Goal: Task Accomplishment & Management: Complete application form

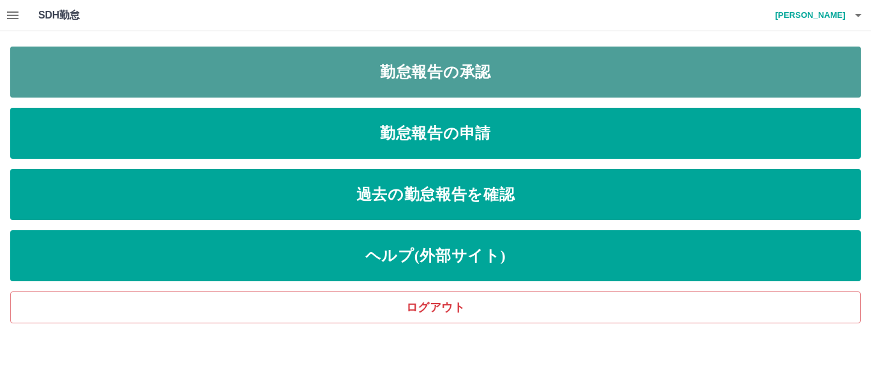
click at [436, 95] on link "勤怠報告の承認" at bounding box center [435, 72] width 851 height 51
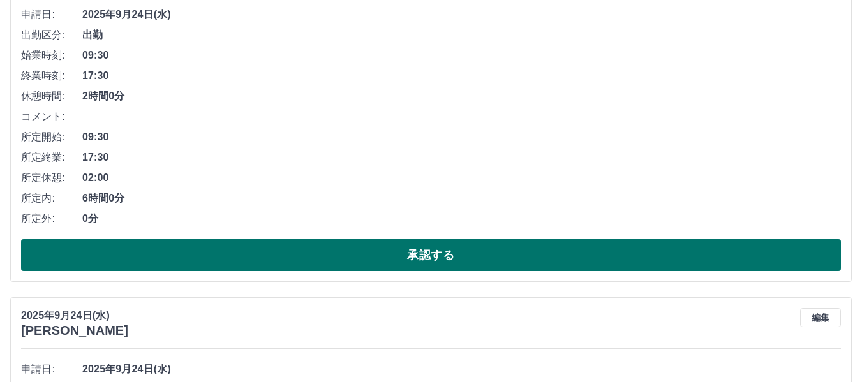
scroll to position [255, 0]
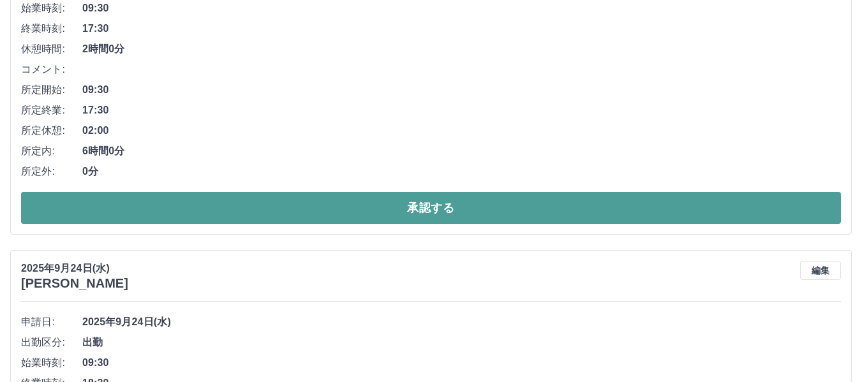
click at [258, 202] on button "承認する" at bounding box center [431, 208] width 820 height 32
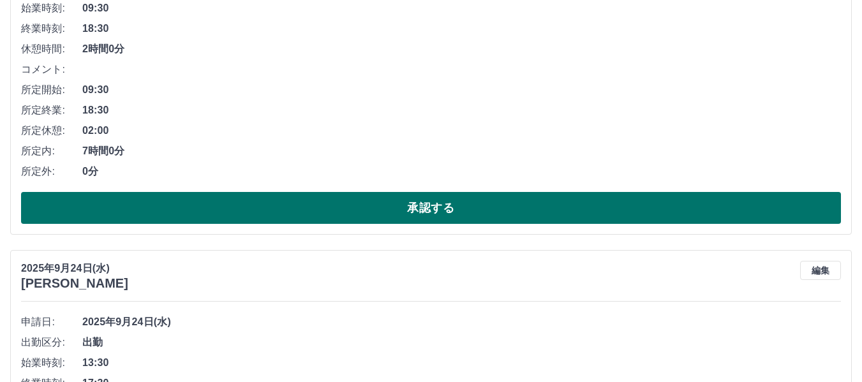
click at [327, 209] on button "承認する" at bounding box center [431, 208] width 820 height 32
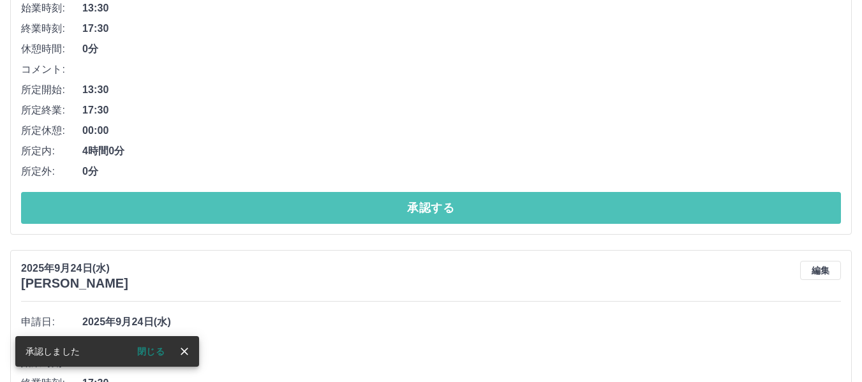
click at [306, 208] on button "承認する" at bounding box center [431, 208] width 820 height 32
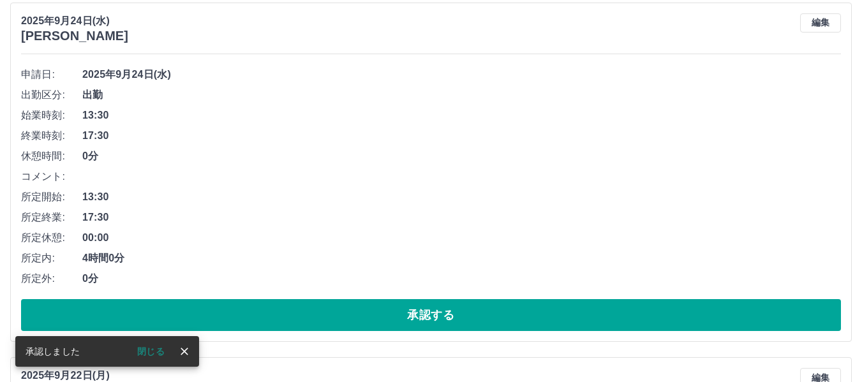
scroll to position [191, 0]
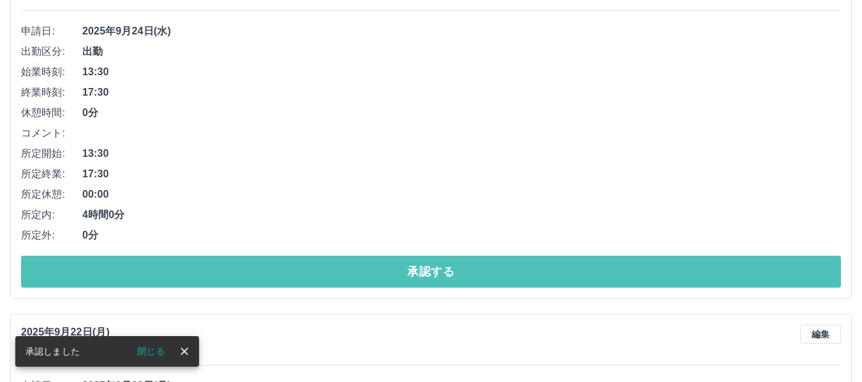
drag, startPoint x: 309, startPoint y: 278, endPoint x: 173, endPoint y: 216, distance: 149.6
click at [274, 257] on button "承認する" at bounding box center [431, 272] width 820 height 32
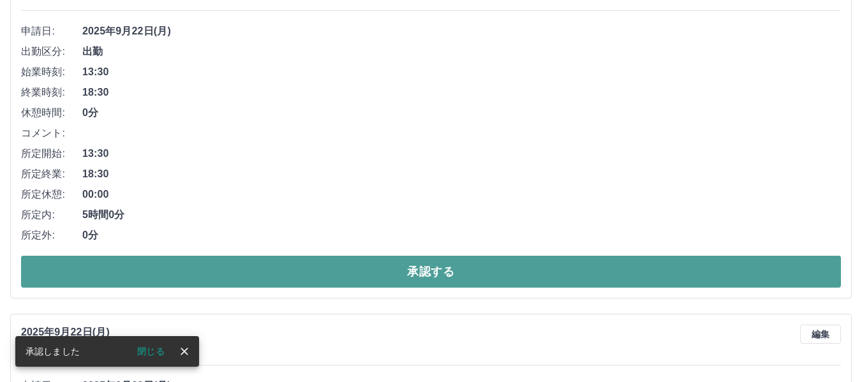
click at [207, 274] on button "承認する" at bounding box center [431, 272] width 820 height 32
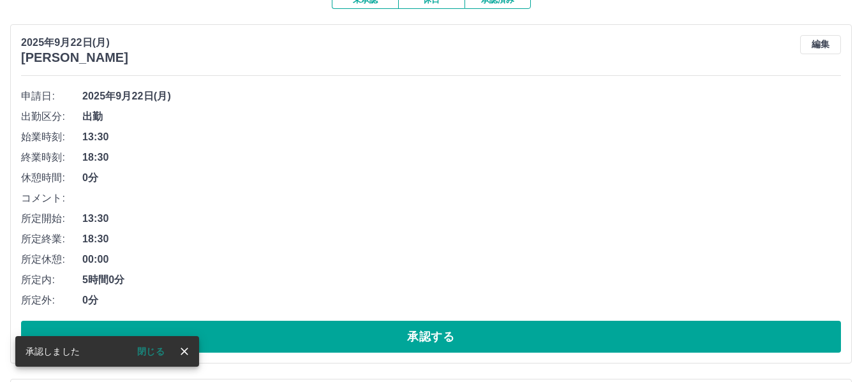
scroll to position [128, 0]
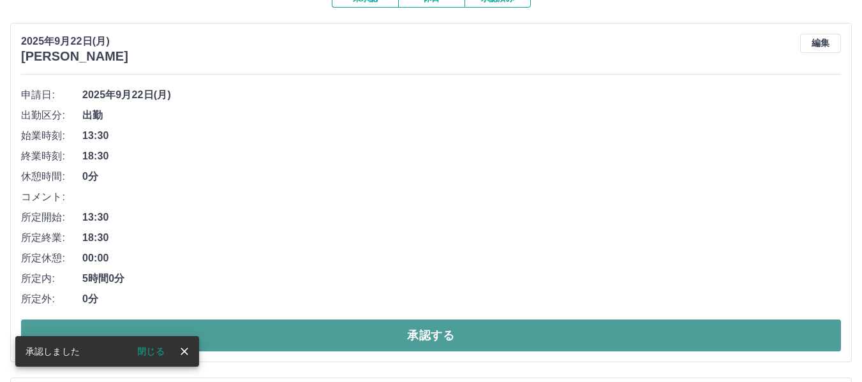
click at [227, 323] on button "承認する" at bounding box center [431, 336] width 820 height 32
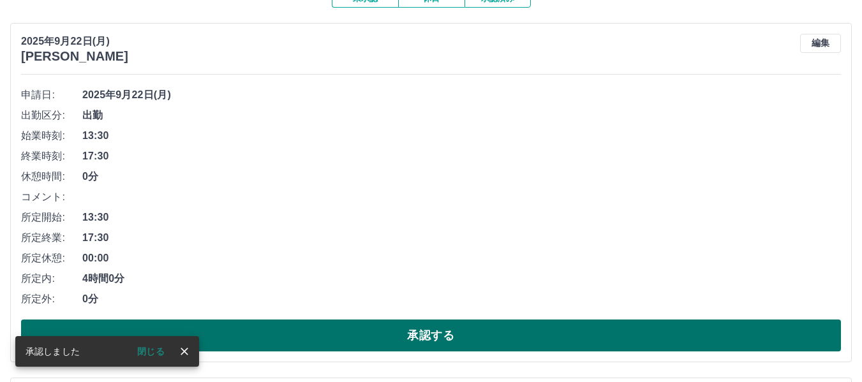
click at [244, 341] on button "承認する" at bounding box center [431, 336] width 820 height 32
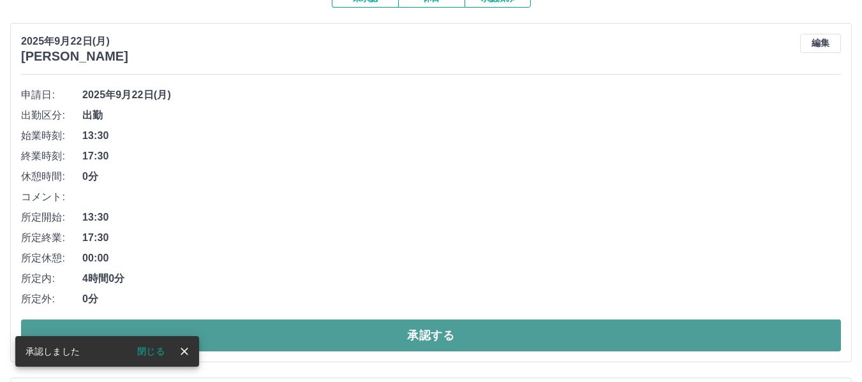
click at [257, 336] on button "承認する" at bounding box center [431, 336] width 820 height 32
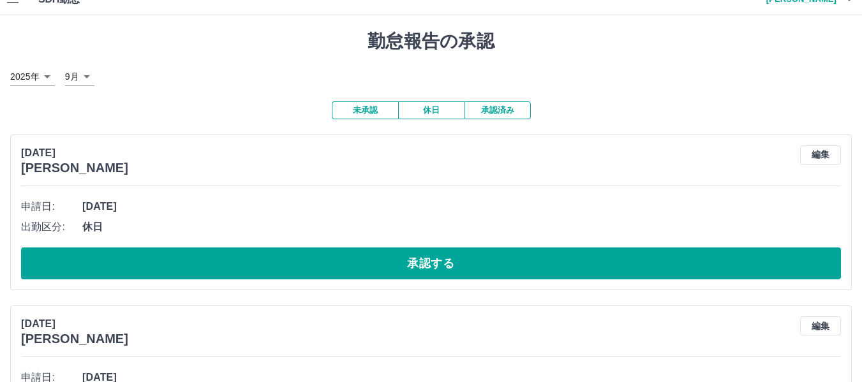
scroll to position [0, 0]
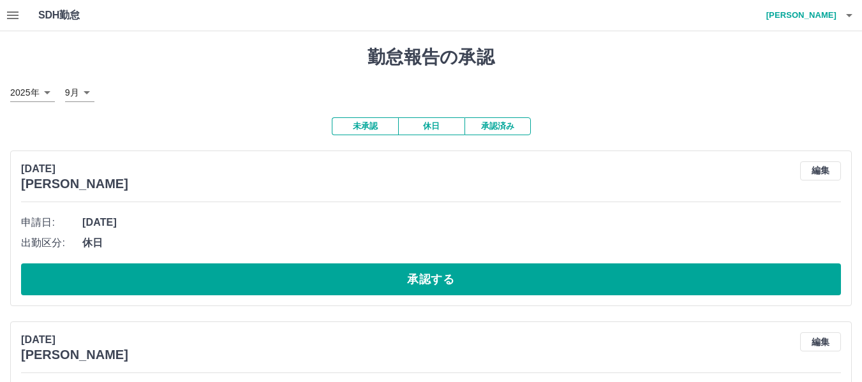
click at [7, 16] on icon "button" at bounding box center [12, 15] width 11 height 8
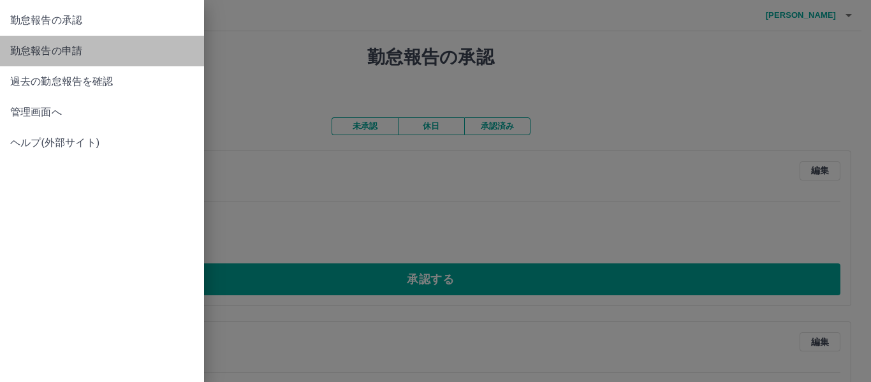
click at [59, 50] on span "勤怠報告の申請" at bounding box center [102, 50] width 184 height 15
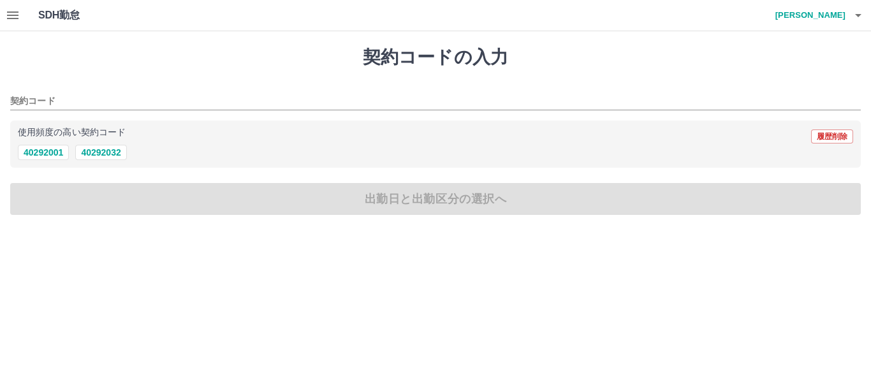
click at [5, 14] on button "button" at bounding box center [13, 15] width 26 height 31
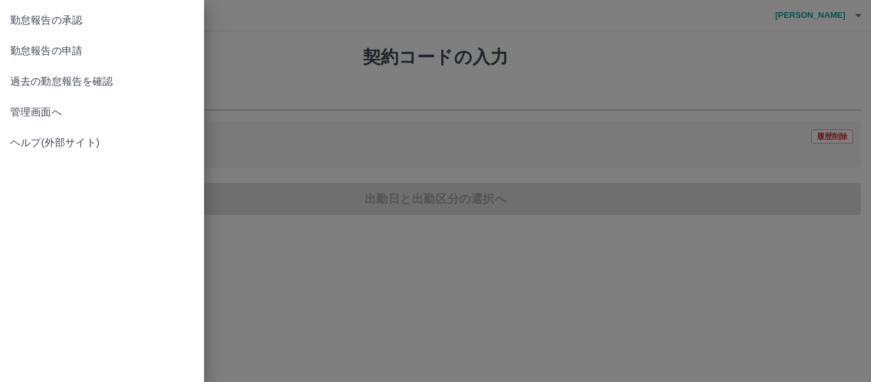
click at [63, 89] on span "過去の勤怠報告を確認" at bounding box center [102, 81] width 184 height 15
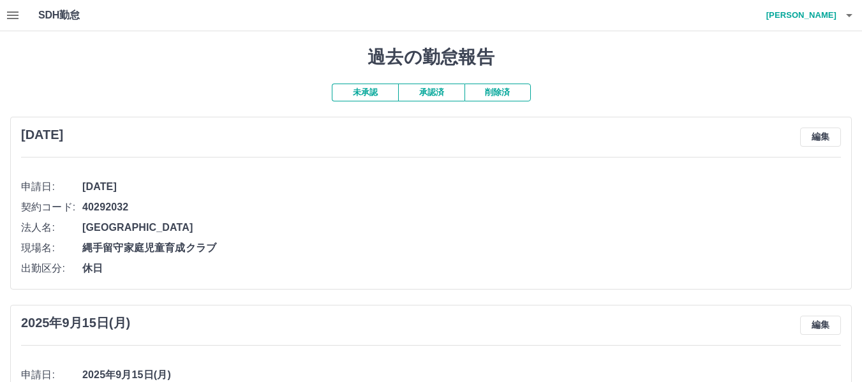
click at [415, 92] on button "承認済" at bounding box center [431, 93] width 66 height 18
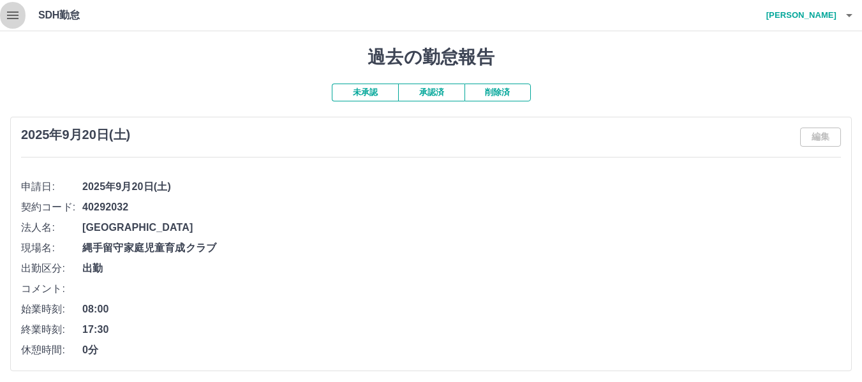
click at [11, 12] on icon "button" at bounding box center [12, 15] width 11 height 8
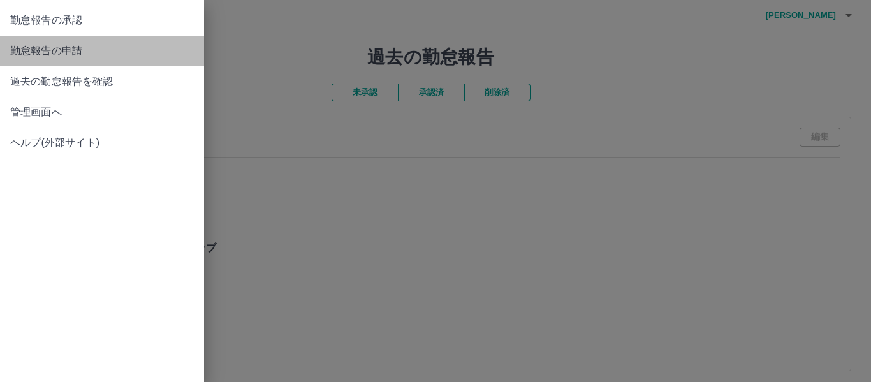
click at [79, 47] on span "勤怠報告の申請" at bounding box center [102, 50] width 184 height 15
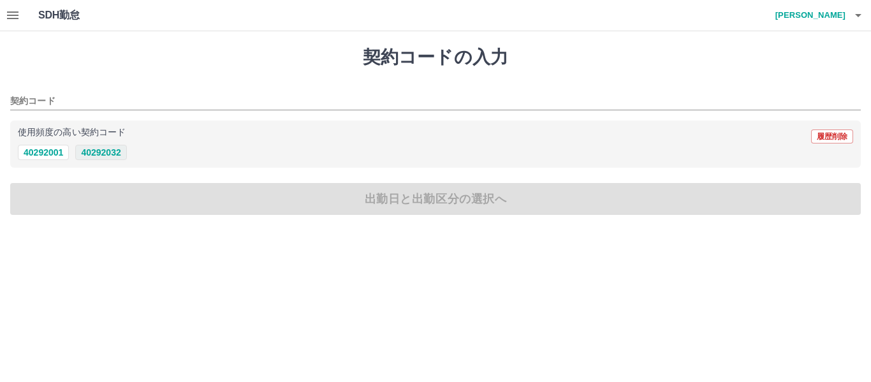
click at [103, 152] on button "40292032" at bounding box center [100, 152] width 51 height 15
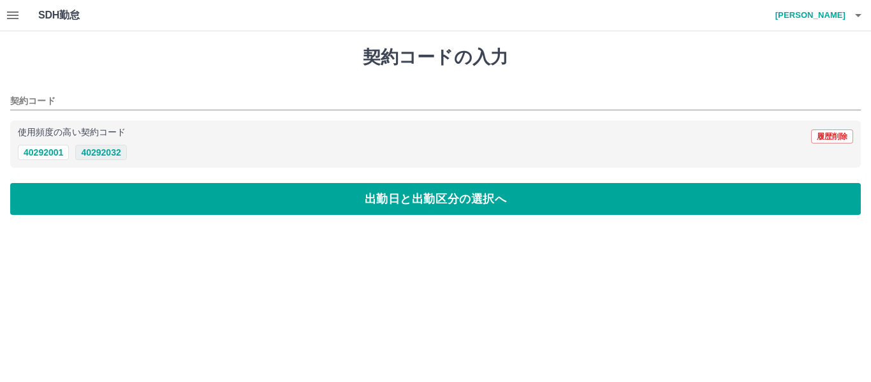
type input "********"
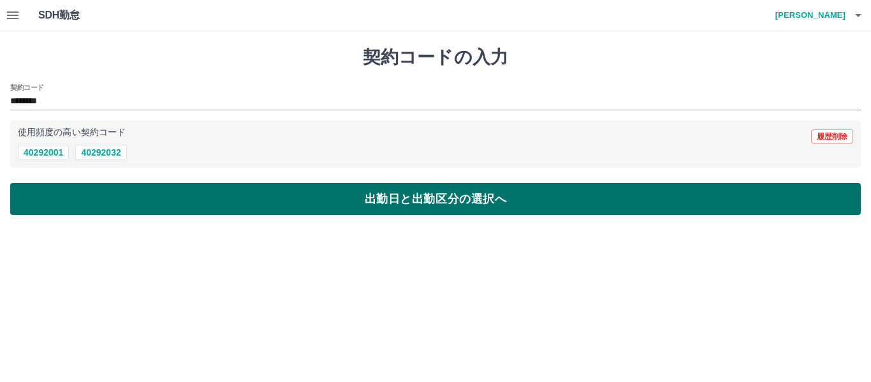
click at [134, 213] on button "出勤日と出勤区分の選択へ" at bounding box center [435, 199] width 851 height 32
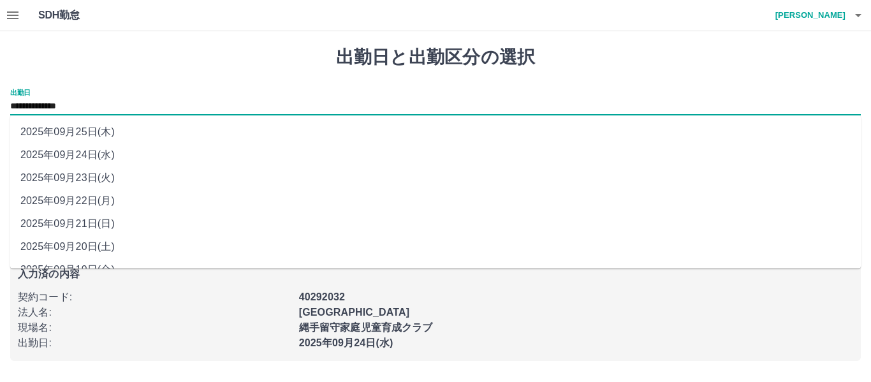
click at [121, 101] on input "**********" at bounding box center [435, 107] width 851 height 16
click at [91, 196] on li "2025年09月22日(月)" at bounding box center [435, 200] width 851 height 23
type input "**********"
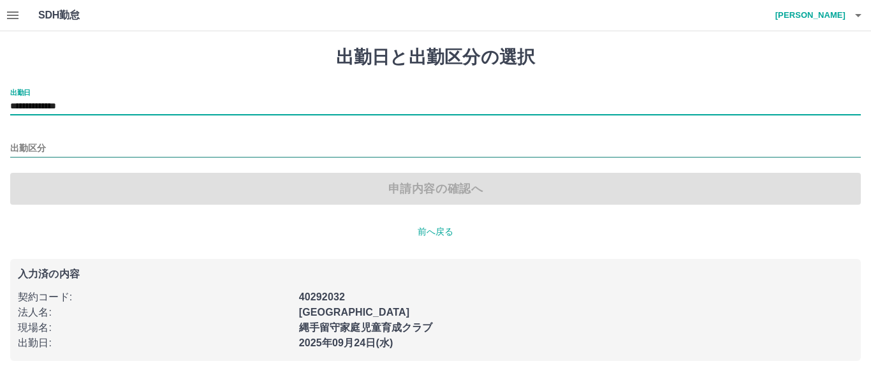
click at [87, 145] on input "出勤区分" at bounding box center [435, 149] width 851 height 16
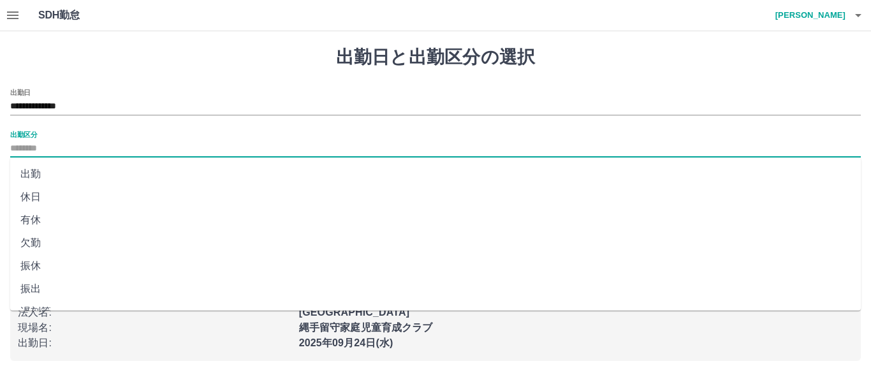
click at [32, 219] on li "有休" at bounding box center [435, 220] width 851 height 23
type input "**"
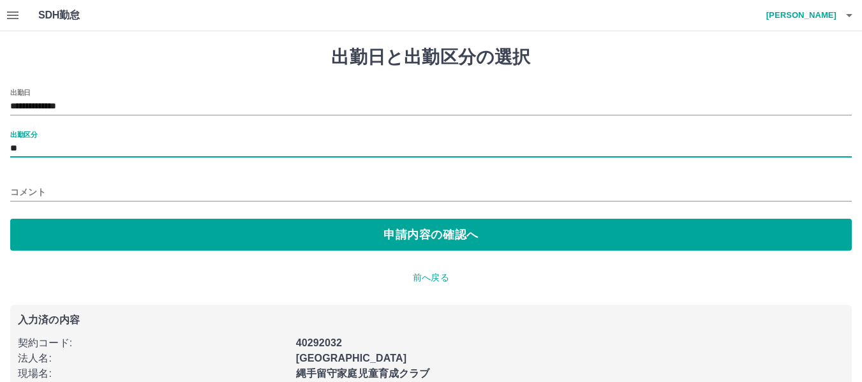
click at [64, 184] on input "コメント" at bounding box center [430, 192] width 841 height 18
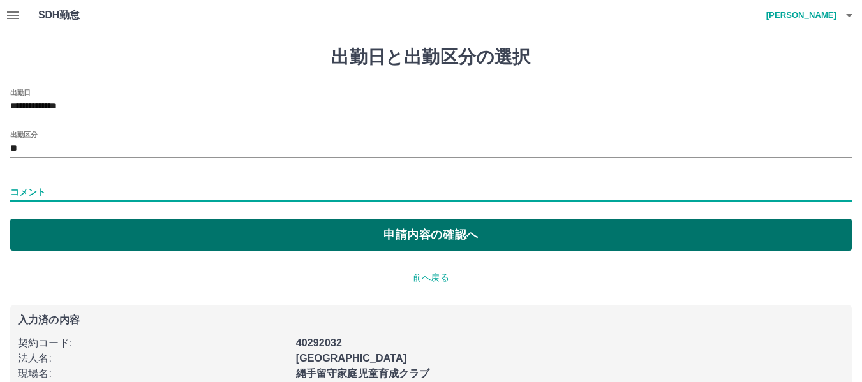
type input "**"
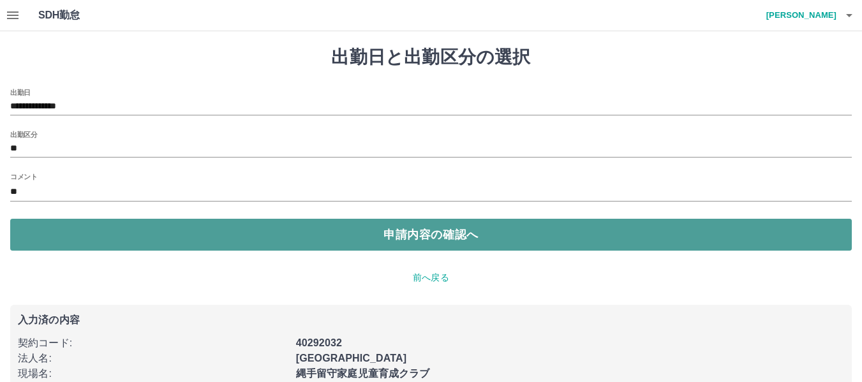
click at [83, 245] on button "申請内容の確認へ" at bounding box center [430, 235] width 841 height 32
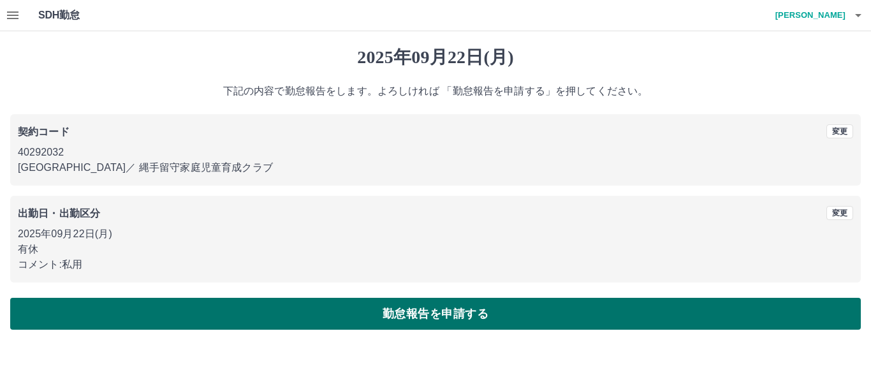
click at [226, 314] on button "勤怠報告を申請する" at bounding box center [435, 314] width 851 height 32
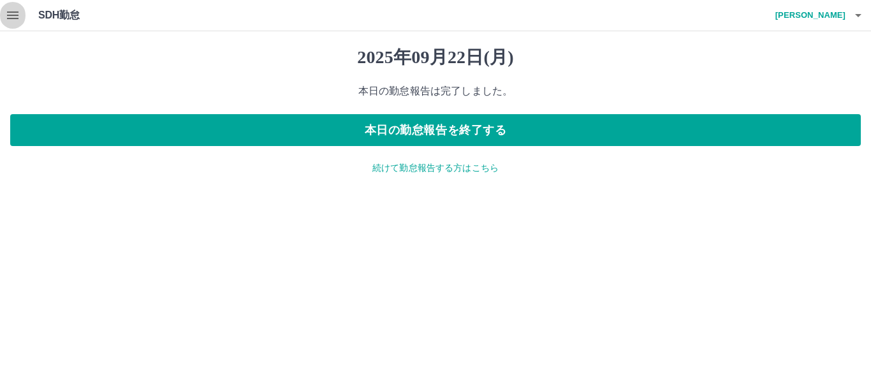
click at [10, 14] on icon "button" at bounding box center [12, 15] width 15 height 15
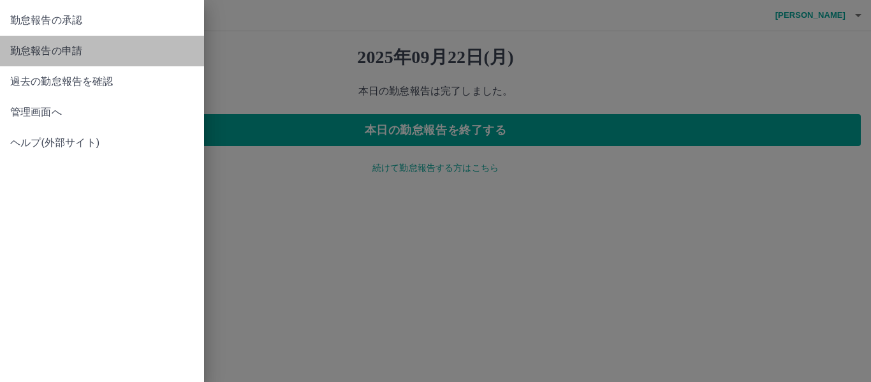
click at [78, 56] on span "勤怠報告の申請" at bounding box center [102, 50] width 184 height 15
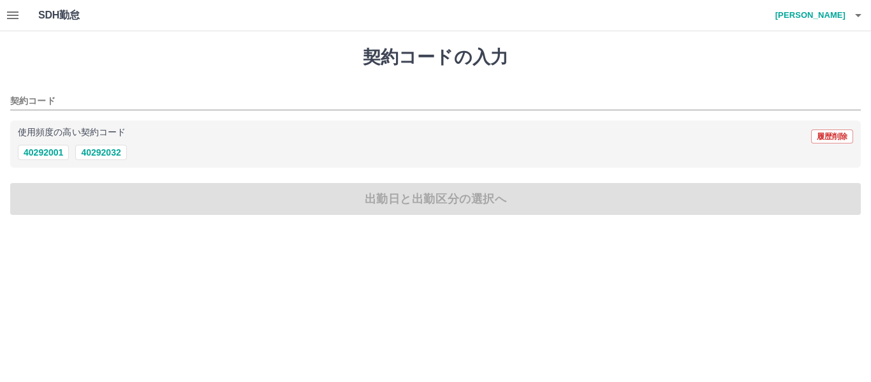
click at [15, 10] on icon "button" at bounding box center [12, 15] width 15 height 15
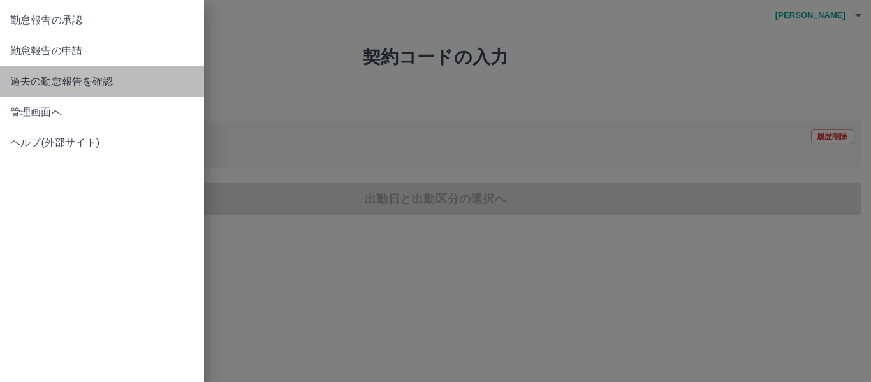
click at [52, 77] on span "過去の勤怠報告を確認" at bounding box center [102, 81] width 184 height 15
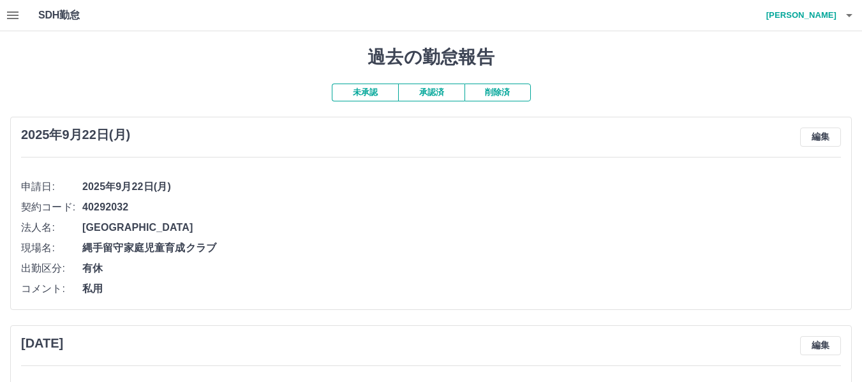
click at [0, 13] on button "button" at bounding box center [13, 15] width 26 height 31
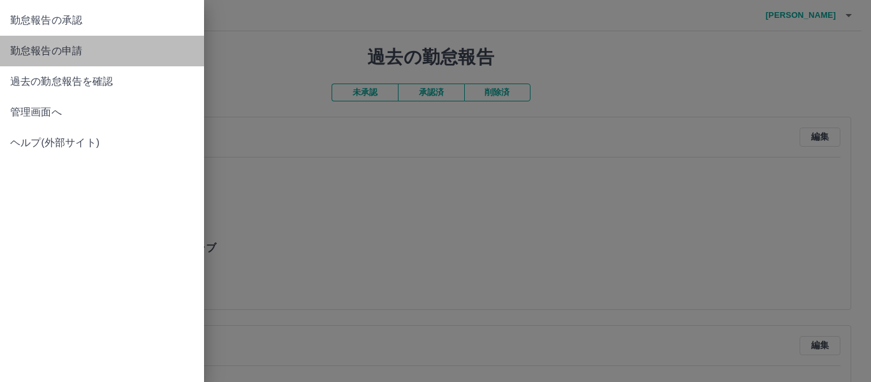
click at [64, 52] on span "勤怠報告の申請" at bounding box center [102, 50] width 184 height 15
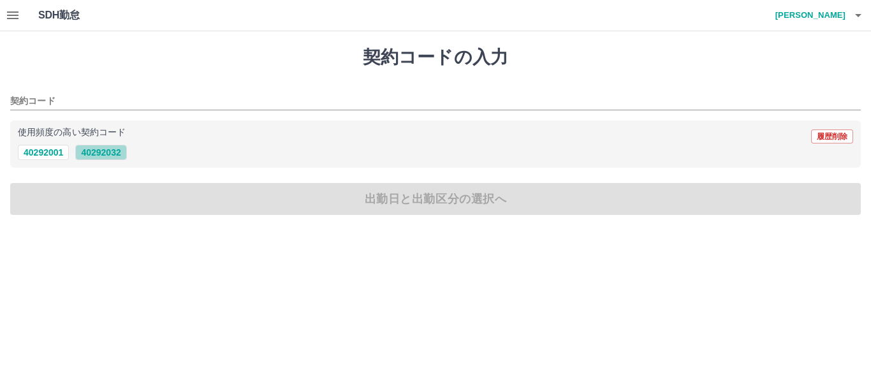
click at [107, 157] on button "40292032" at bounding box center [100, 152] width 51 height 15
type input "********"
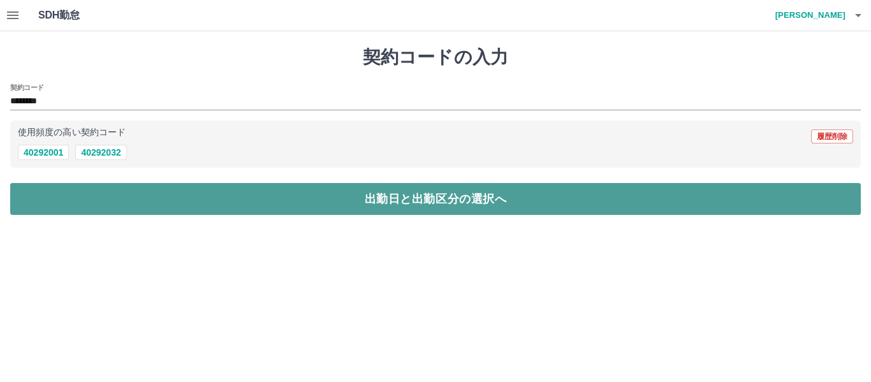
click at [105, 193] on button "出勤日と出勤区分の選択へ" at bounding box center [435, 199] width 851 height 32
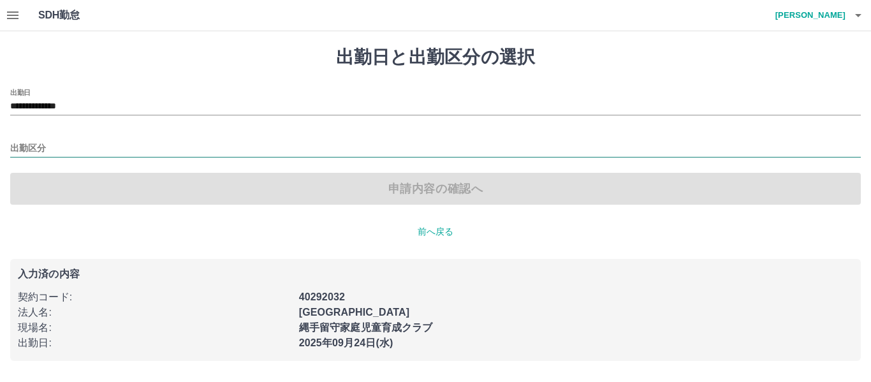
click at [51, 149] on input "出勤区分" at bounding box center [435, 149] width 851 height 16
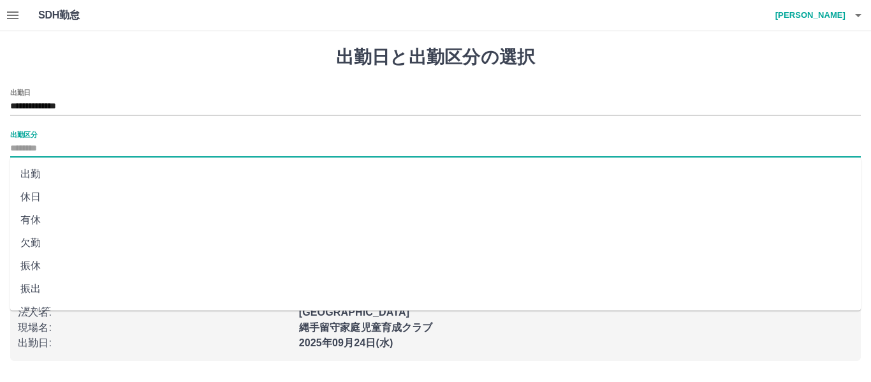
click at [29, 179] on li "出勤" at bounding box center [435, 174] width 851 height 23
type input "**"
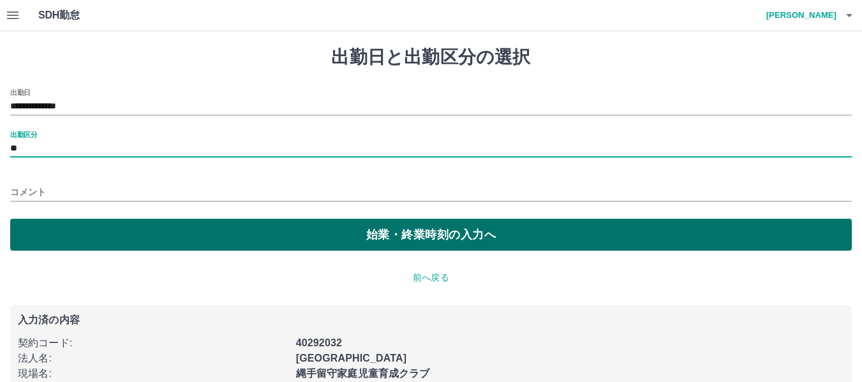
click at [55, 227] on button "始業・終業時刻の入力へ" at bounding box center [430, 235] width 841 height 32
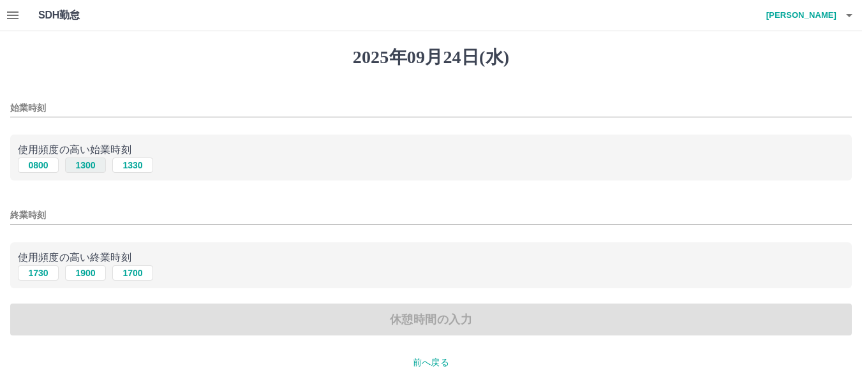
click at [80, 166] on button "1300" at bounding box center [85, 165] width 41 height 15
type input "****"
click at [86, 276] on button "1900" at bounding box center [85, 272] width 41 height 15
type input "****"
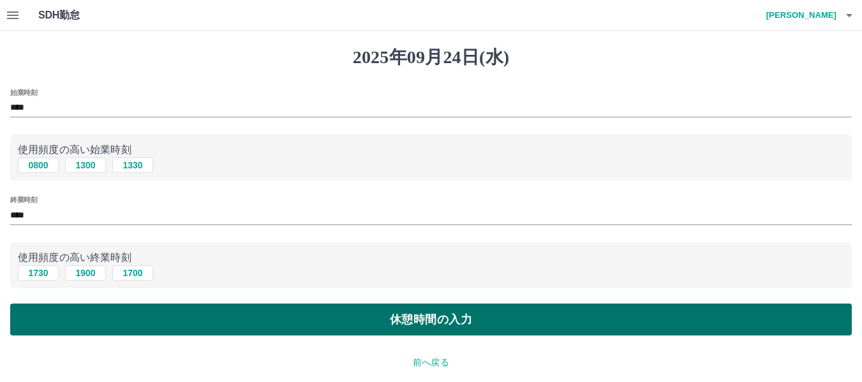
click at [96, 315] on button "休憩時間の入力" at bounding box center [430, 320] width 841 height 32
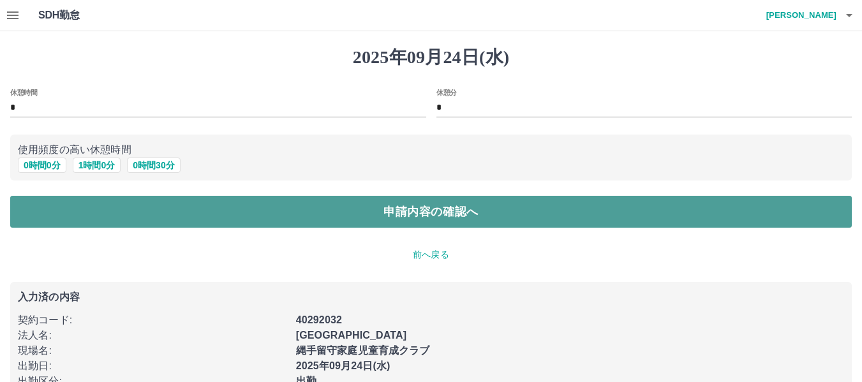
click at [277, 205] on button "申請内容の確認へ" at bounding box center [430, 212] width 841 height 32
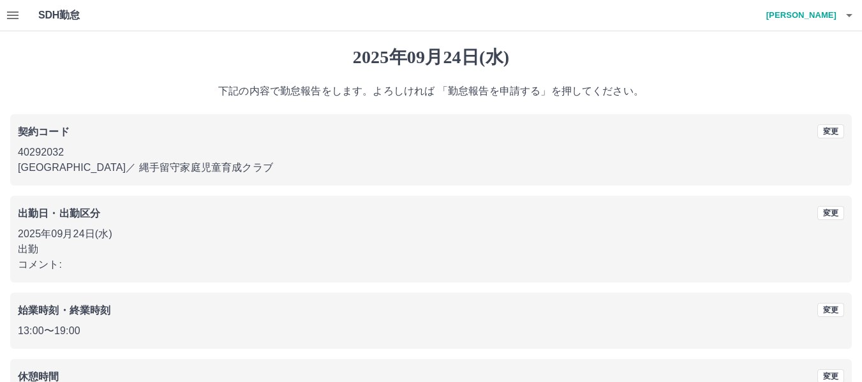
drag, startPoint x: 261, startPoint y: 248, endPoint x: 671, endPoint y: 34, distance: 462.5
click at [671, 34] on div "2025年09月24日(水) 下記の内容で勤怠報告をします。よろしければ 「勤怠報告を申請する」を押してください。 契約コード 変更 40292032 東大阪…" at bounding box center [431, 254] width 862 height 446
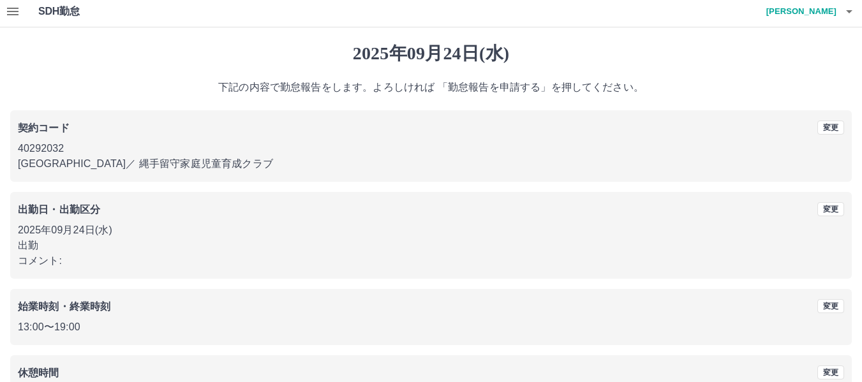
scroll to position [96, 0]
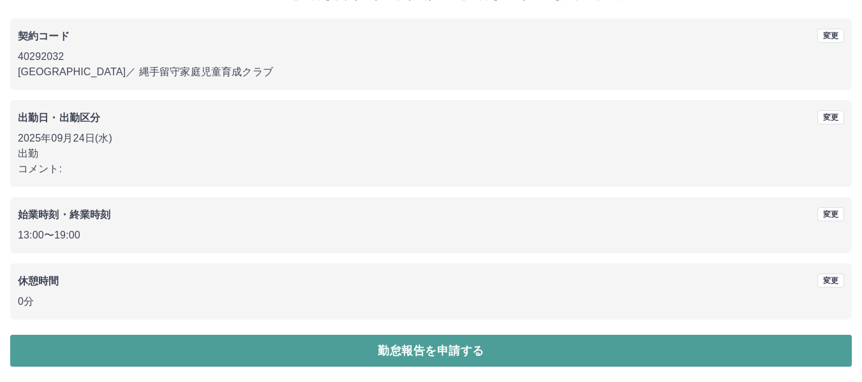
click at [385, 353] on button "勤怠報告を申請する" at bounding box center [430, 351] width 841 height 32
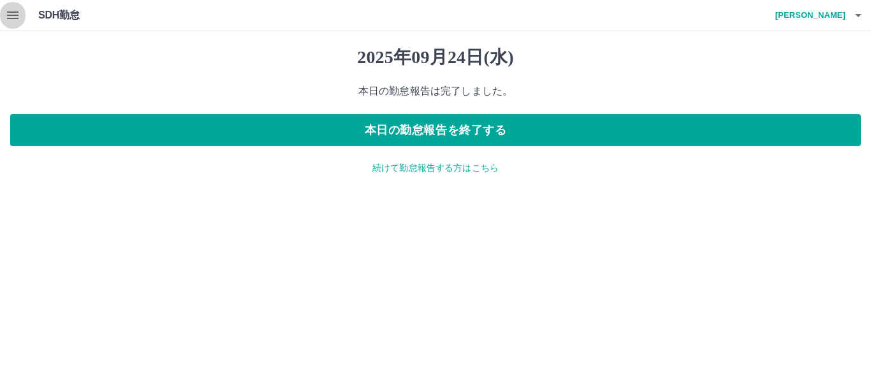
click at [20, 12] on button "button" at bounding box center [13, 15] width 26 height 31
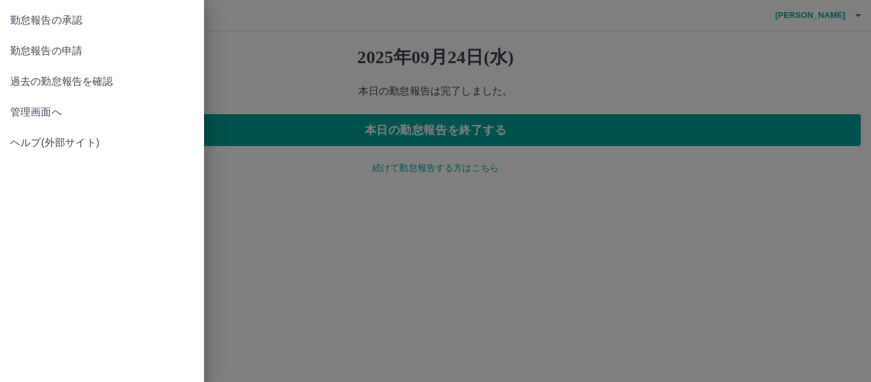
click at [54, 26] on span "勤怠報告の承認" at bounding box center [102, 20] width 184 height 15
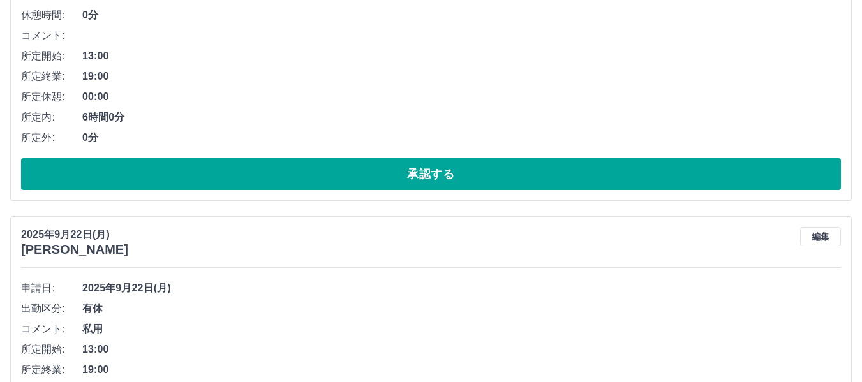
scroll to position [319, 0]
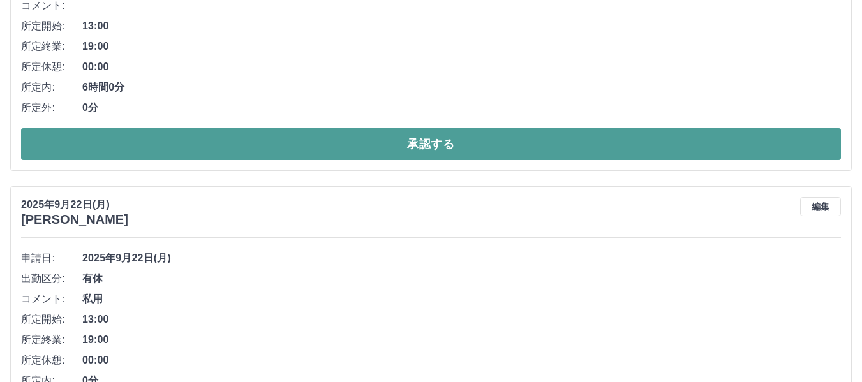
click at [169, 155] on button "承認する" at bounding box center [431, 144] width 820 height 32
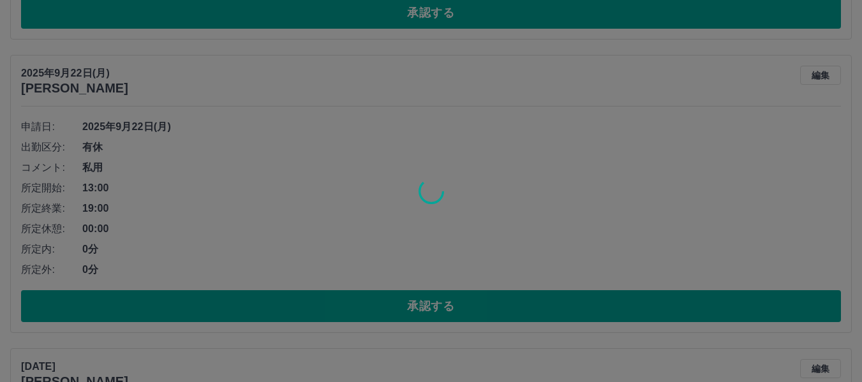
scroll to position [510, 0]
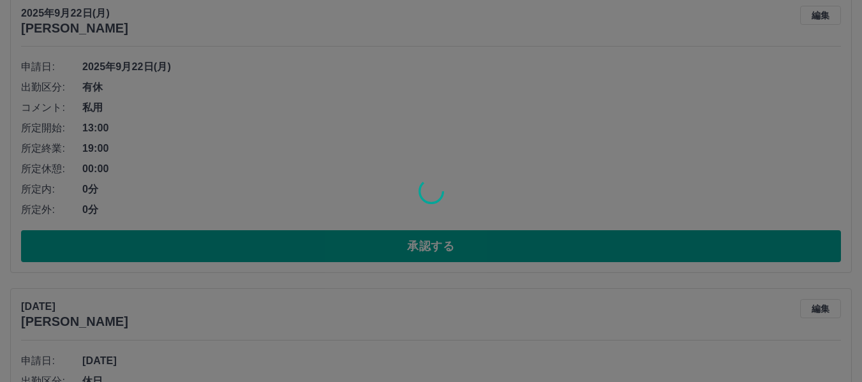
click at [150, 245] on div at bounding box center [431, 191] width 862 height 382
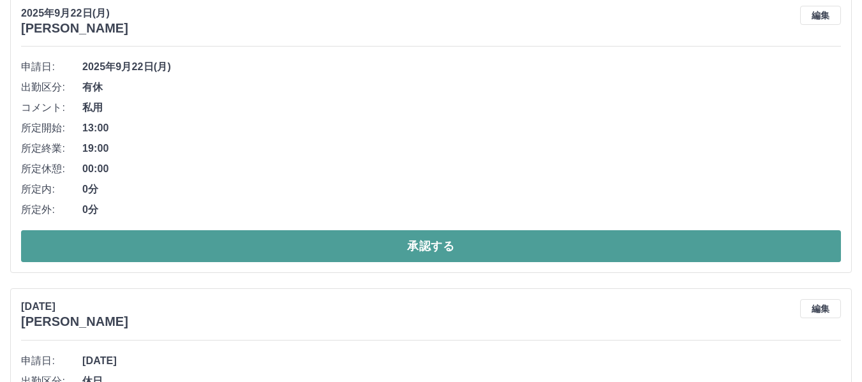
click at [149, 245] on button "承認する" at bounding box center [431, 246] width 820 height 32
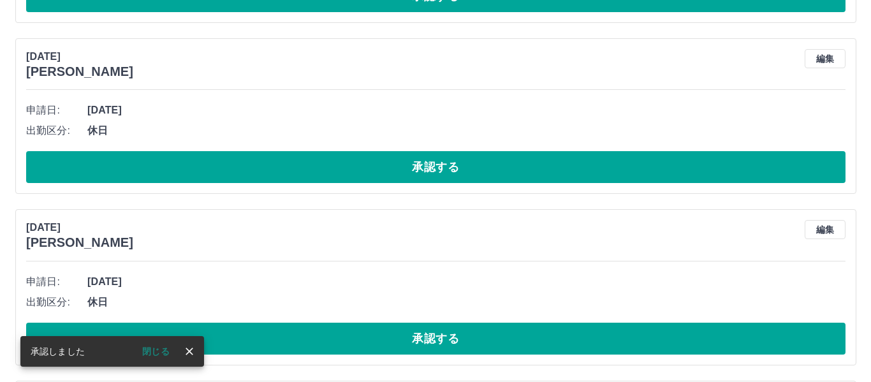
scroll to position [0, 0]
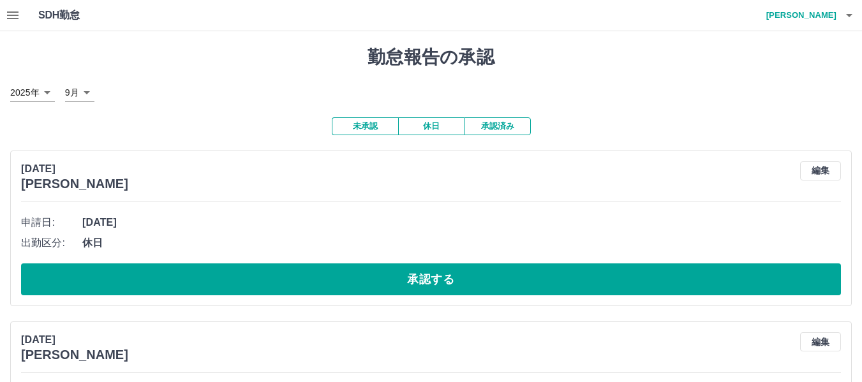
click at [851, 20] on icon "button" at bounding box center [848, 15] width 15 height 15
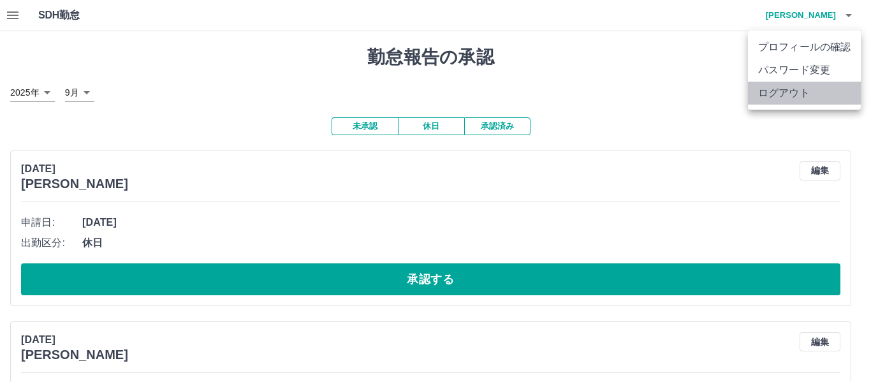
drag, startPoint x: 786, startPoint y: 95, endPoint x: 677, endPoint y: 104, distance: 110.1
click at [785, 96] on li "ログアウト" at bounding box center [804, 93] width 113 height 23
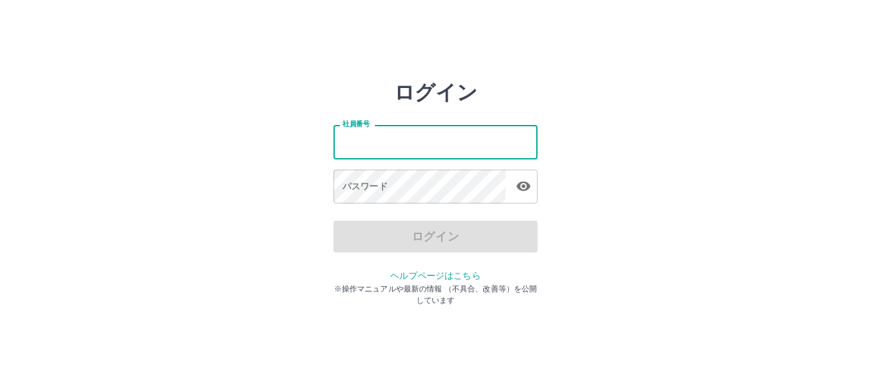
click at [418, 154] on input "社員番号" at bounding box center [436, 142] width 204 height 34
type input "*******"
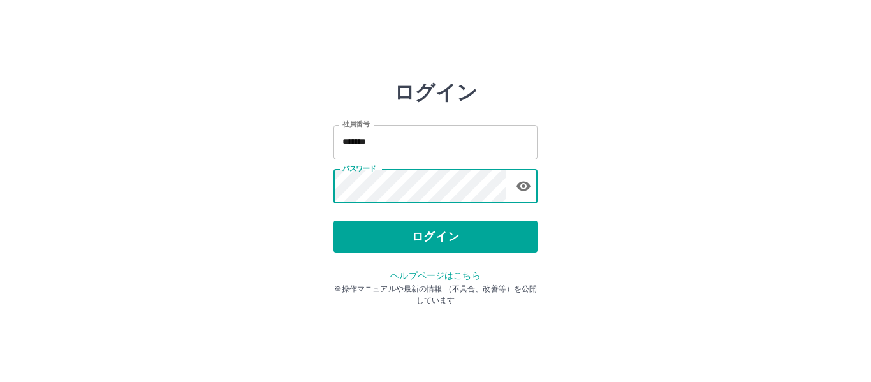
drag, startPoint x: 463, startPoint y: 232, endPoint x: 466, endPoint y: 219, distance: 12.5
click at [464, 223] on button "ログイン" at bounding box center [436, 237] width 204 height 32
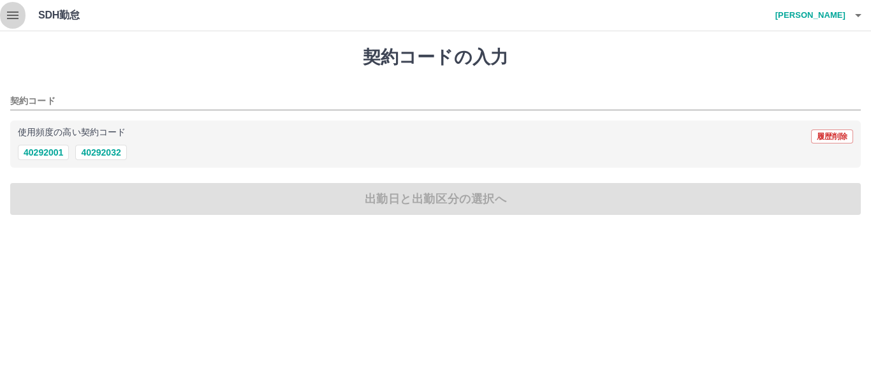
click at [18, 14] on icon "button" at bounding box center [12, 15] width 15 height 15
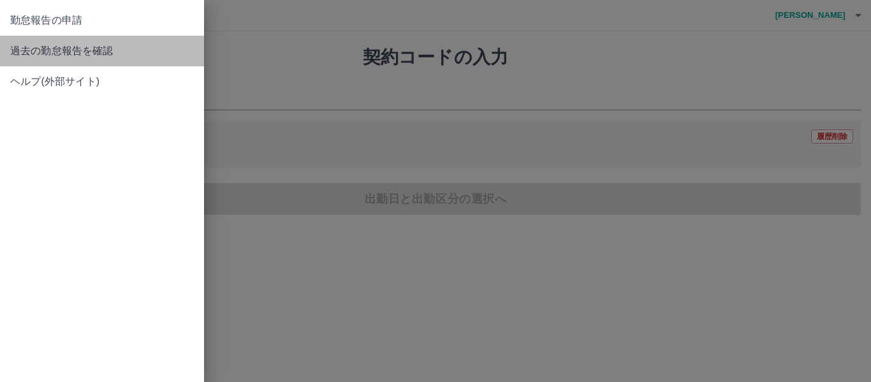
click at [40, 48] on span "過去の勤怠報告を確認" at bounding box center [102, 50] width 184 height 15
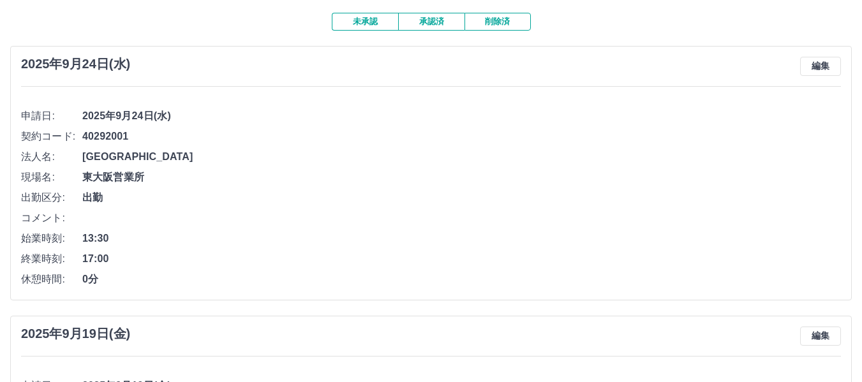
scroll to position [64, 0]
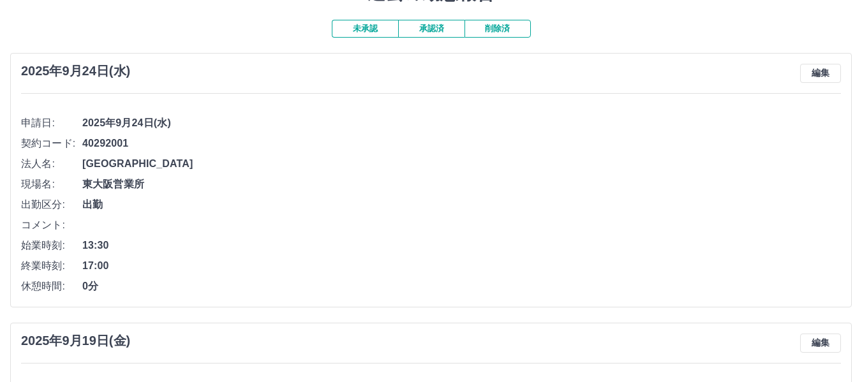
click at [446, 27] on button "承認済" at bounding box center [431, 29] width 66 height 18
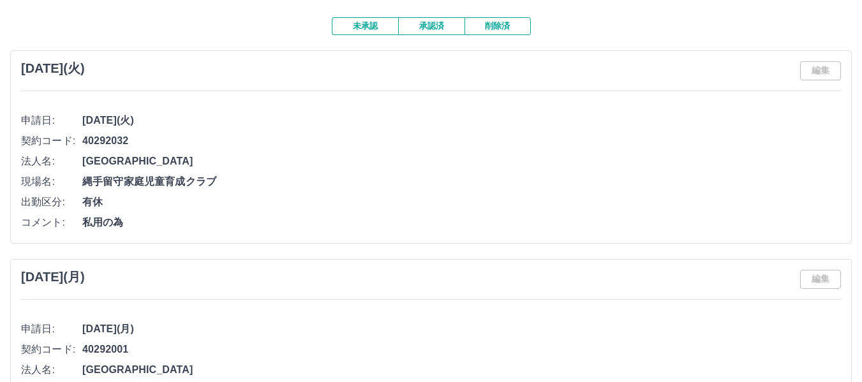
scroll to position [0, 0]
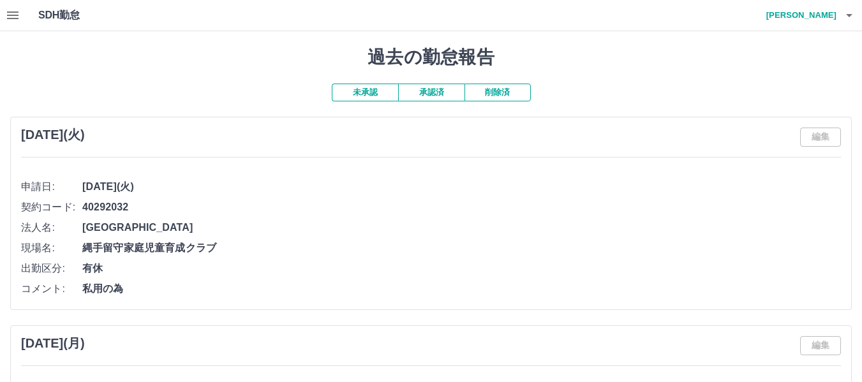
click at [337, 97] on button "未承認" at bounding box center [365, 93] width 66 height 18
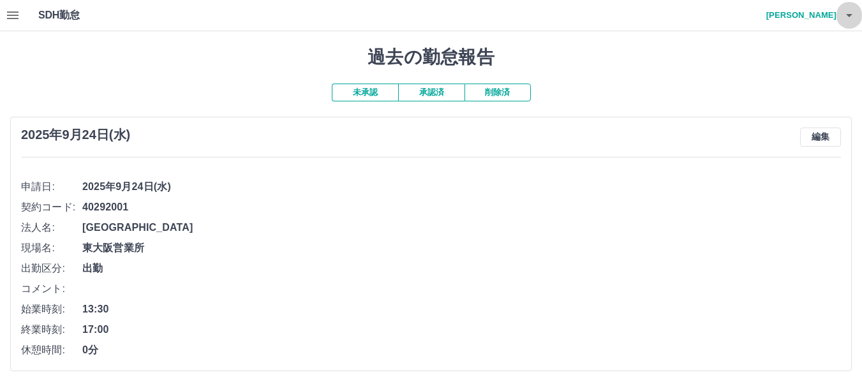
click at [855, 19] on icon "button" at bounding box center [848, 15] width 15 height 15
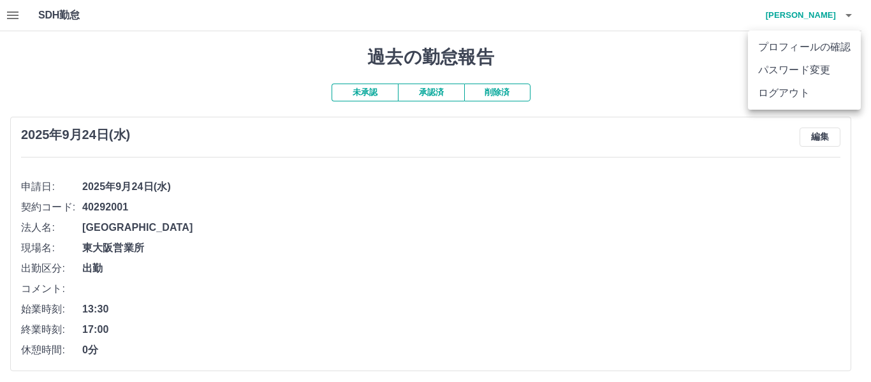
click at [811, 99] on li "ログアウト" at bounding box center [804, 93] width 113 height 23
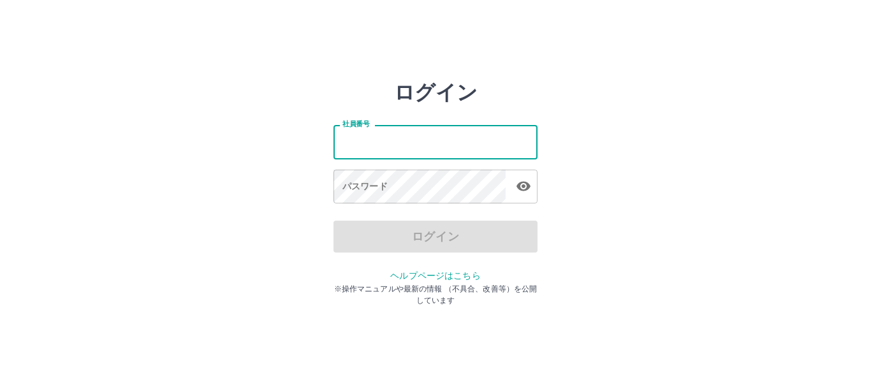
drag, startPoint x: 369, startPoint y: 149, endPoint x: 378, endPoint y: 147, distance: 9.8
click at [369, 149] on input "社員番号" at bounding box center [436, 142] width 204 height 34
type input "*******"
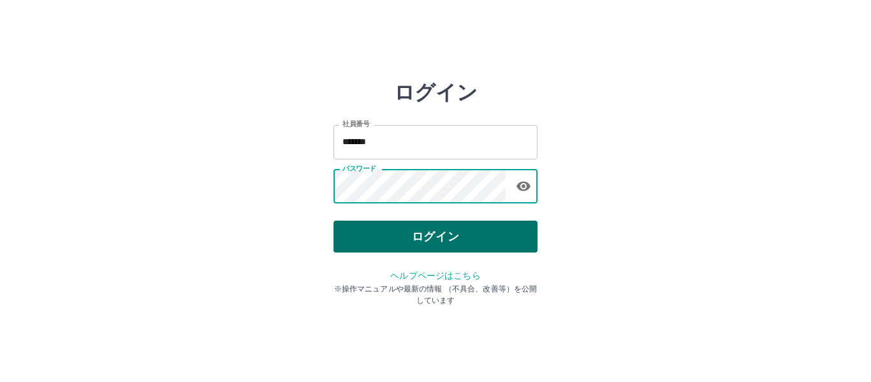
click at [390, 249] on button "ログイン" at bounding box center [436, 237] width 204 height 32
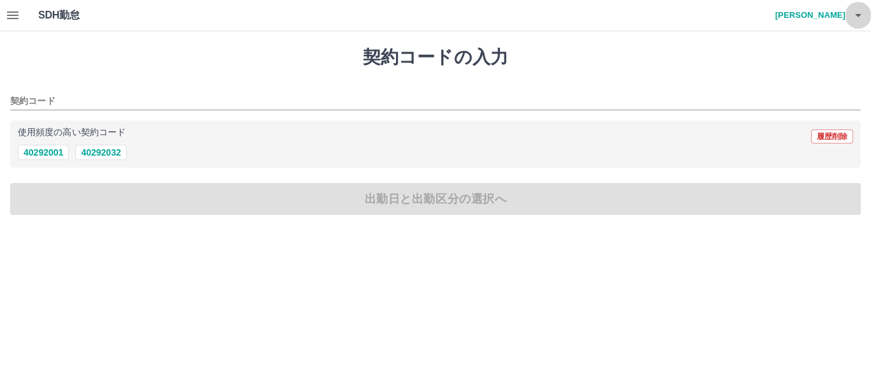
click at [855, 23] on button "button" at bounding box center [859, 15] width 26 height 31
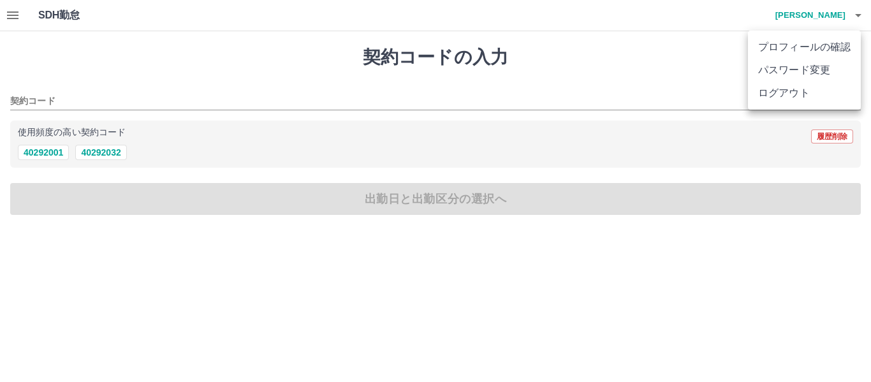
click at [811, 91] on li "ログアウト" at bounding box center [804, 93] width 113 height 23
